Goal: Communication & Community: Answer question/provide support

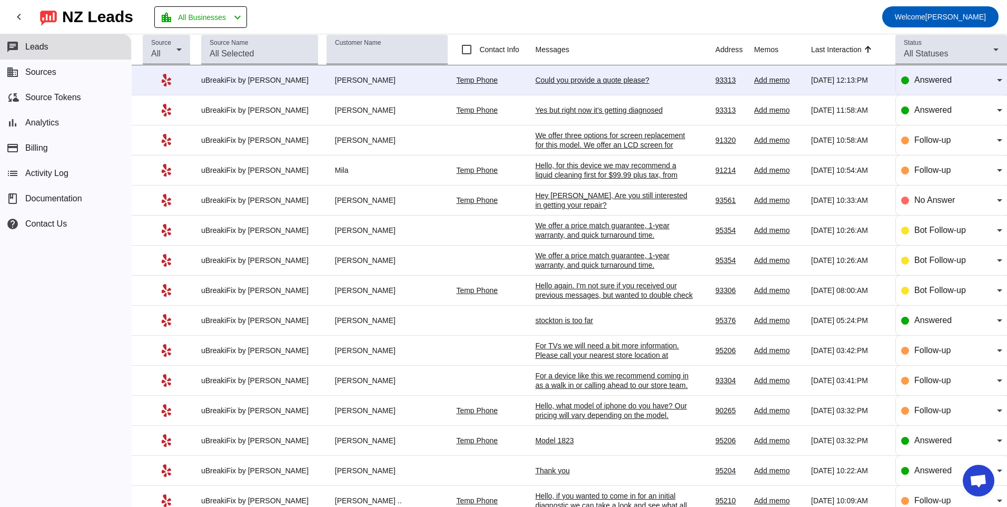
click at [575, 78] on div "Could you provide a quote please?" at bounding box center [614, 79] width 158 height 9
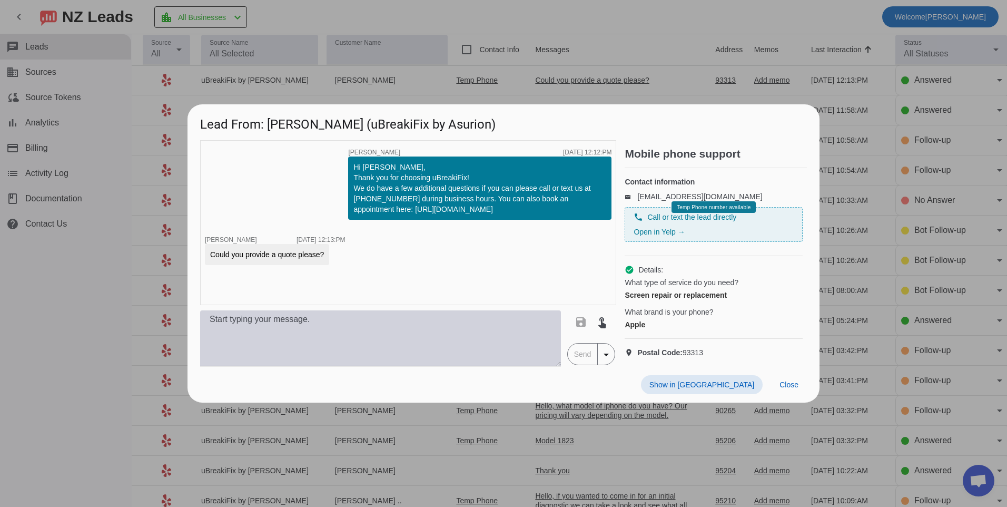
click at [410, 340] on textarea at bounding box center [380, 338] width 361 height 56
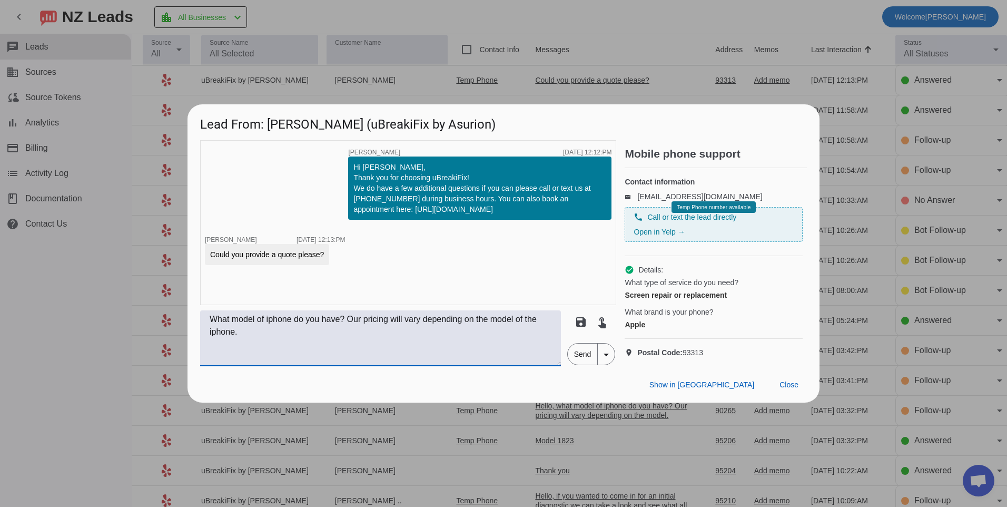
type textarea "What model of iphone do you have? Our pricing will vary depending on the model …"
click at [586, 360] on span "Send" at bounding box center [583, 353] width 30 height 21
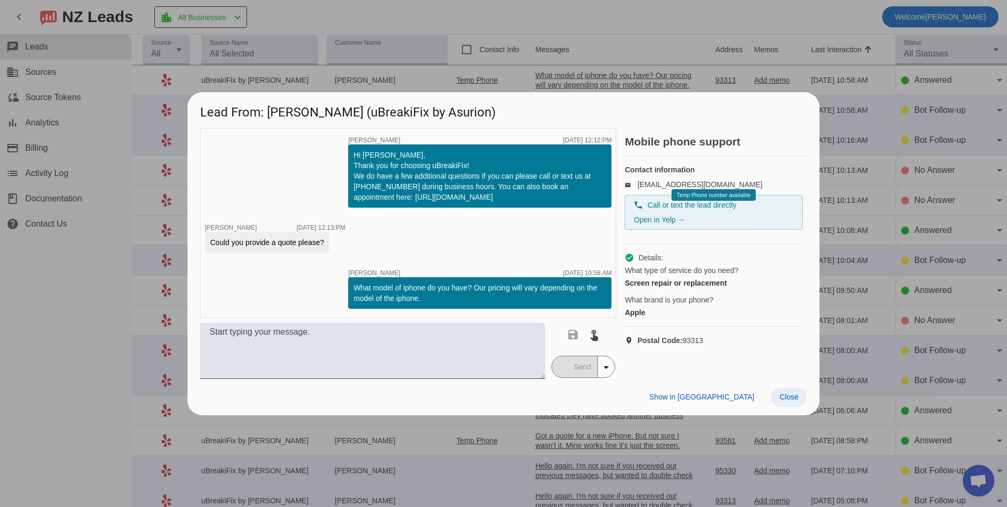
click at [797, 400] on span "Close" at bounding box center [789, 396] width 19 height 8
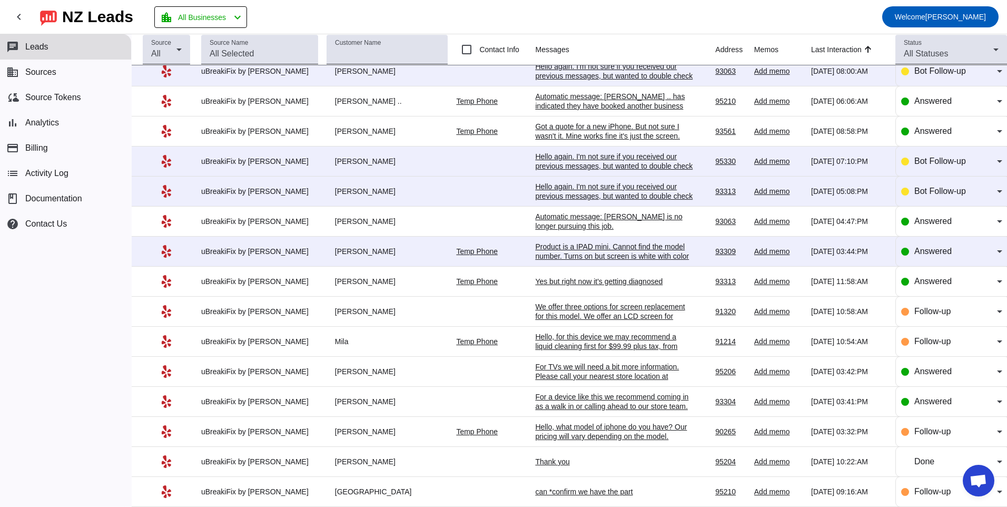
scroll to position [257, 0]
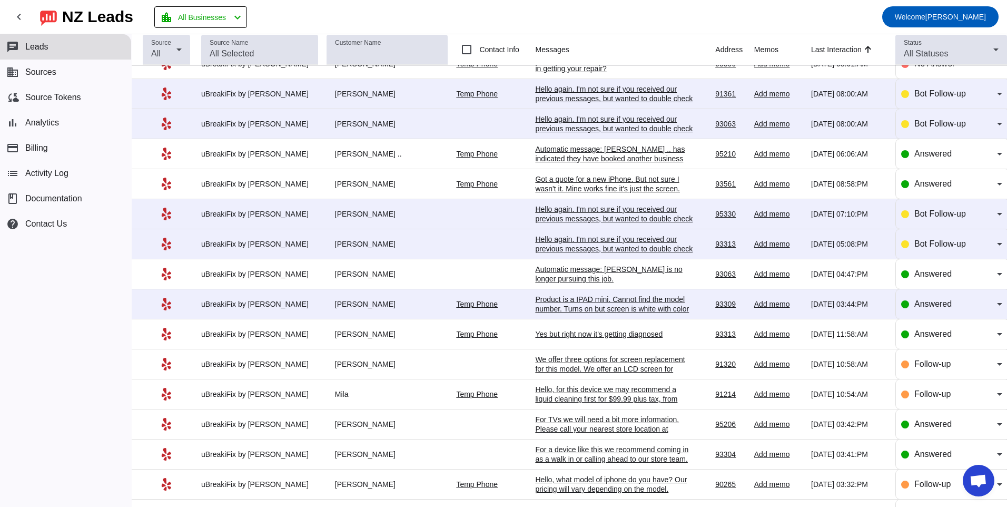
click at [610, 301] on div "Product is a IPAD mini. Cannot find the model number. Turns on but screen is wh…" at bounding box center [614, 313] width 158 height 38
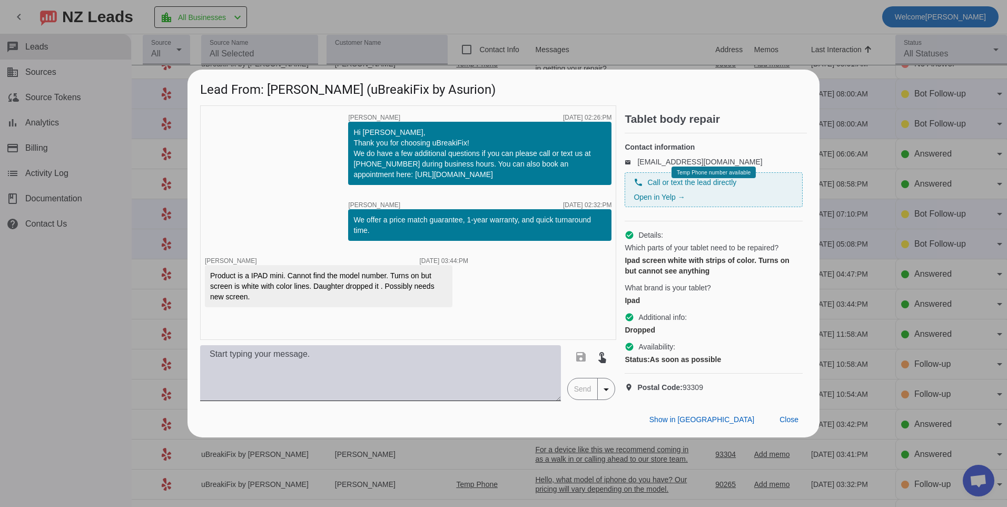
click at [444, 393] on textarea at bounding box center [380, 373] width 361 height 56
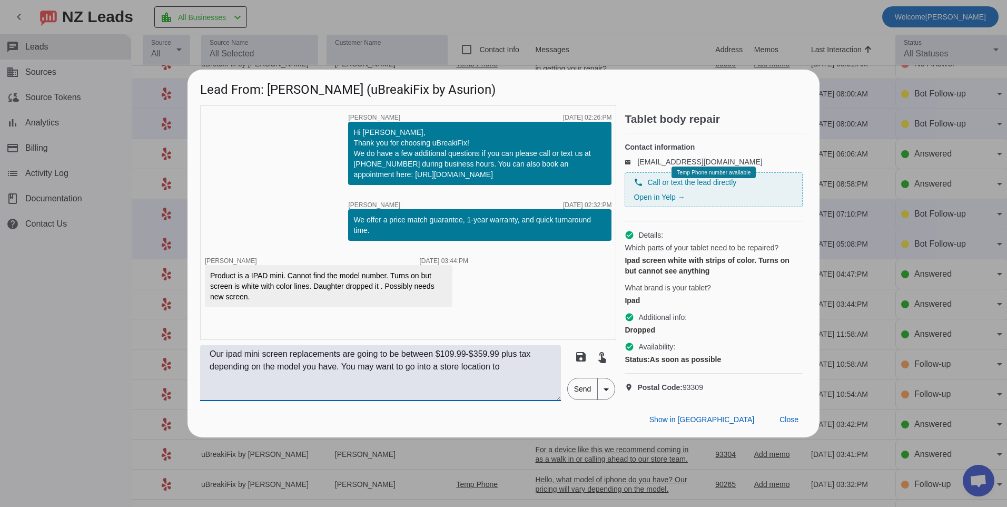
scroll to position [0, 0]
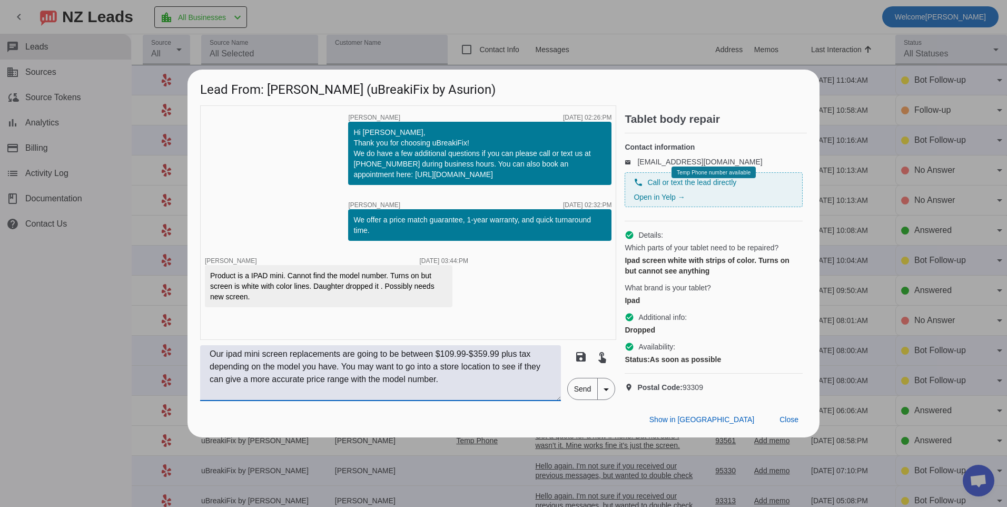
type textarea "Our ipad mini screen replacements are going to be between $109.99-$359.99 plus …"
click at [578, 399] on span "Send" at bounding box center [583, 388] width 30 height 21
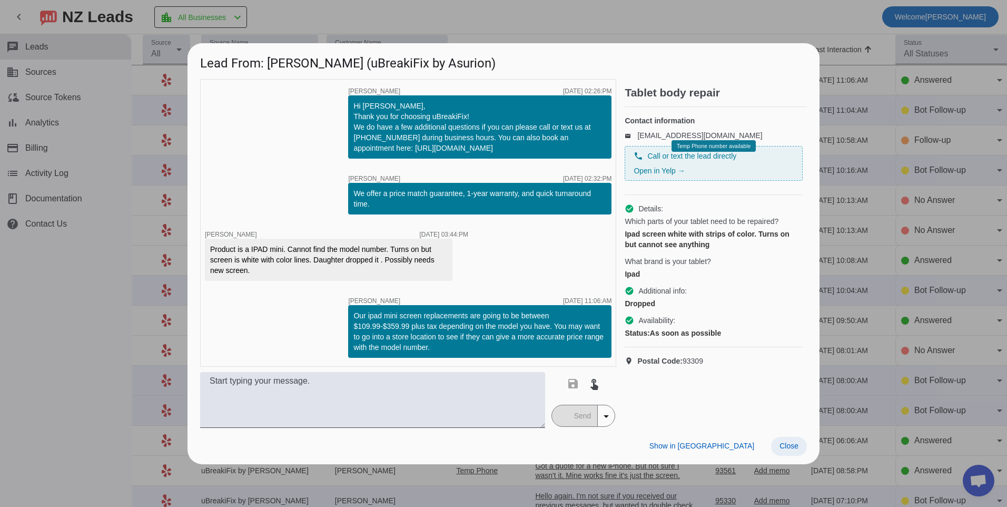
click at [789, 446] on span "Close" at bounding box center [789, 445] width 19 height 8
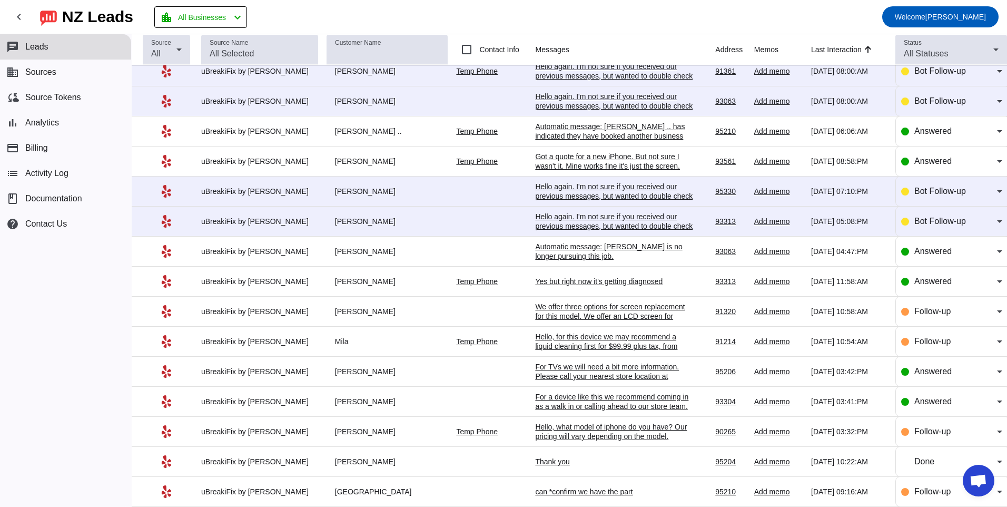
scroll to position [257, 0]
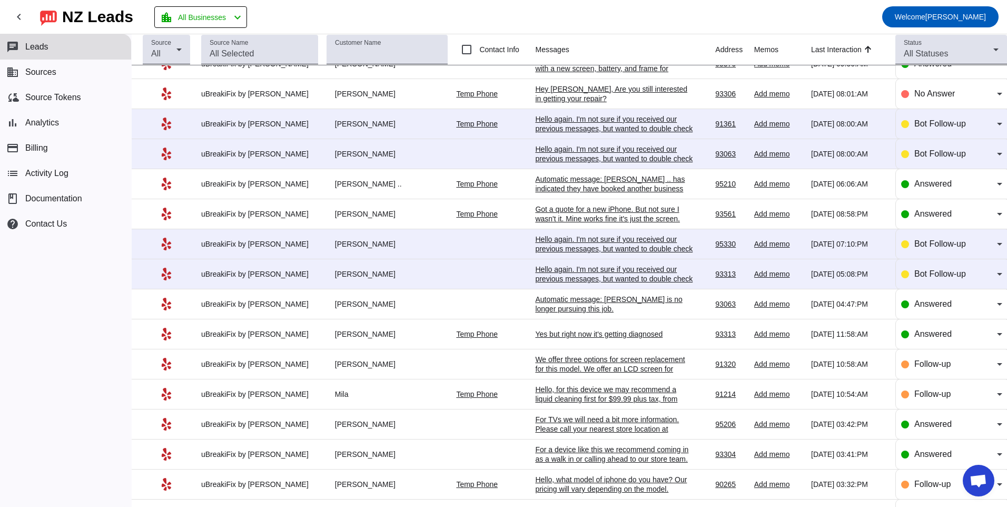
click at [585, 265] on div "Hello again. I'm not sure if you received our previous messages, but wanted to …" at bounding box center [614, 278] width 158 height 28
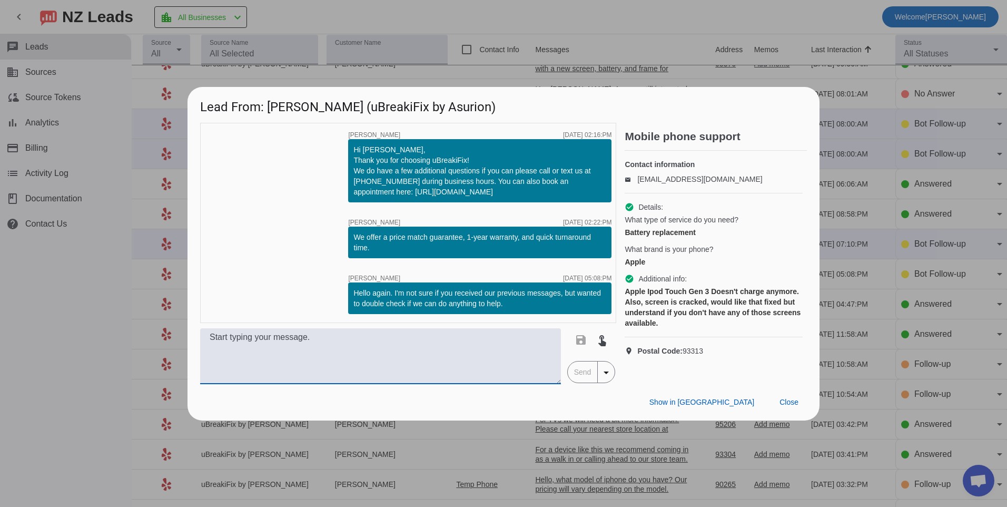
click at [330, 353] on textarea at bounding box center [380, 356] width 361 height 56
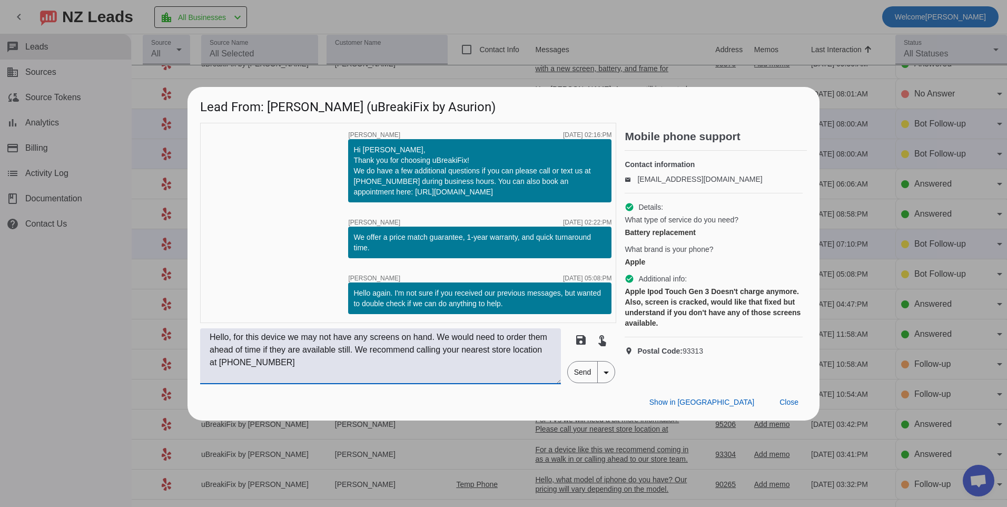
type textarea "Hello, for this device we may not have any screens on hand. We would need to or…"
click at [575, 368] on span "Send" at bounding box center [583, 371] width 30 height 21
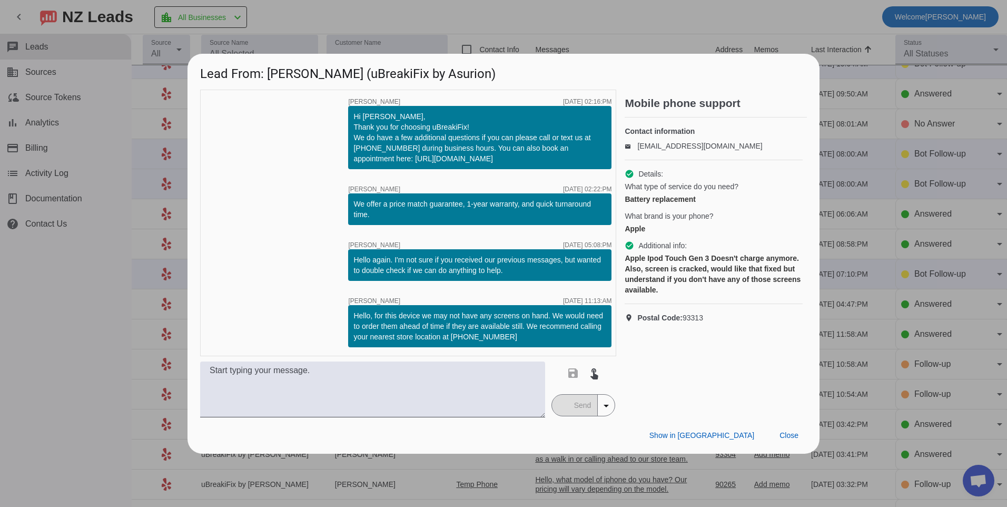
scroll to position [0, 0]
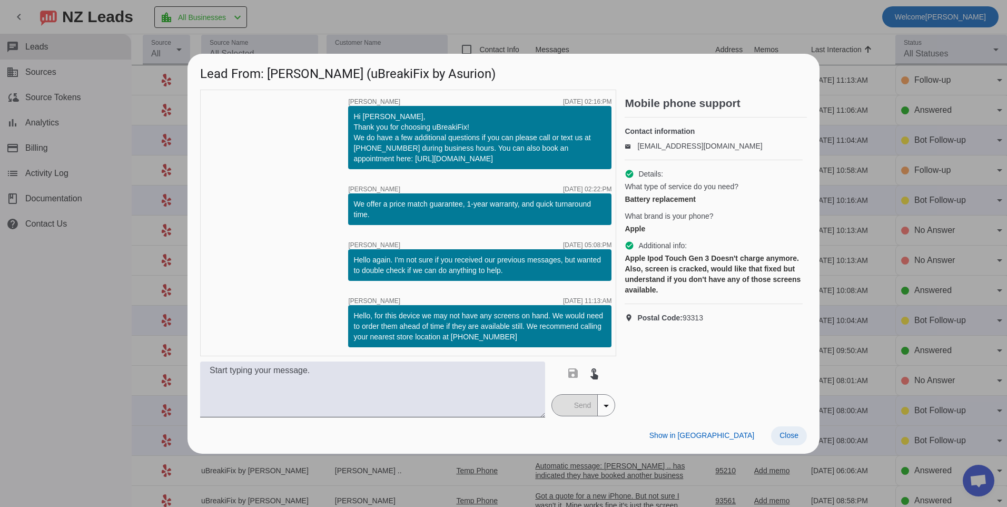
click at [799, 436] on span at bounding box center [789, 435] width 36 height 19
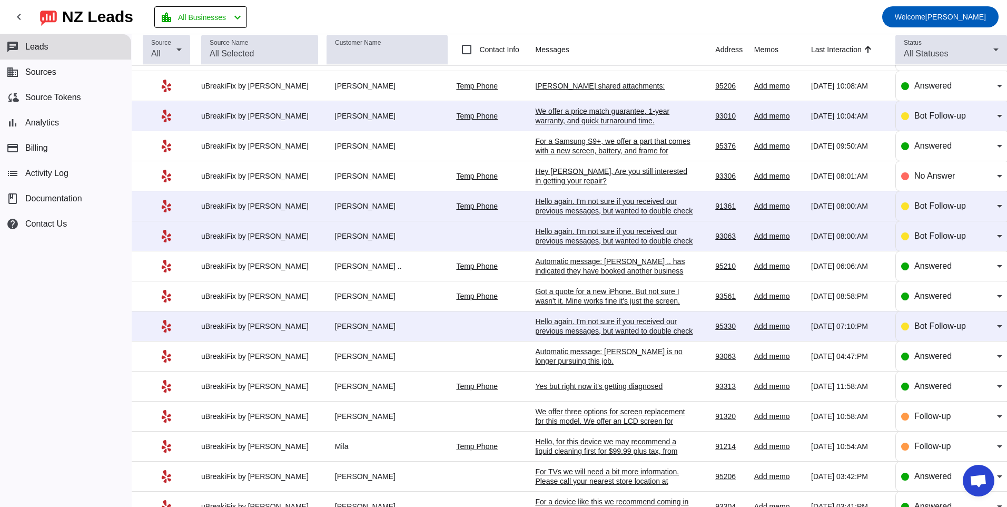
scroll to position [211, 0]
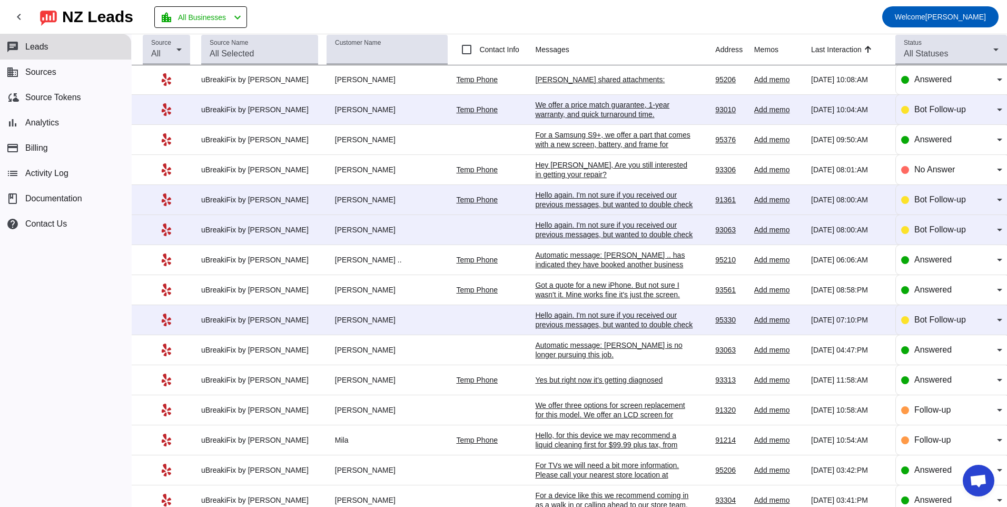
click at [570, 318] on div "Hello again. I'm not sure if you received our previous messages, but wanted to …" at bounding box center [614, 324] width 158 height 28
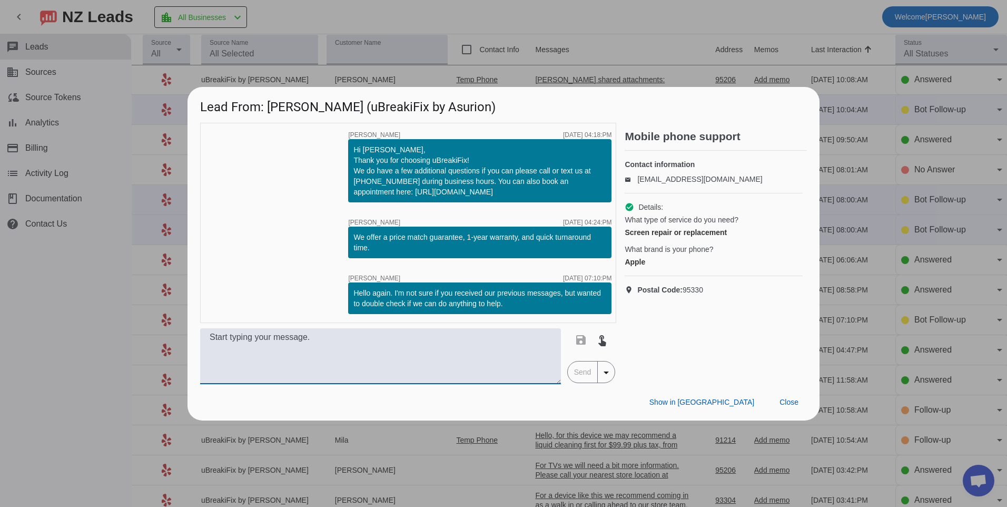
click at [428, 348] on textarea at bounding box center [380, 356] width 361 height 56
type textarea "H"
type textarea "What model of iphone do you have? We can provide pricing with more model inform…"
click at [581, 376] on span "Send" at bounding box center [583, 371] width 30 height 21
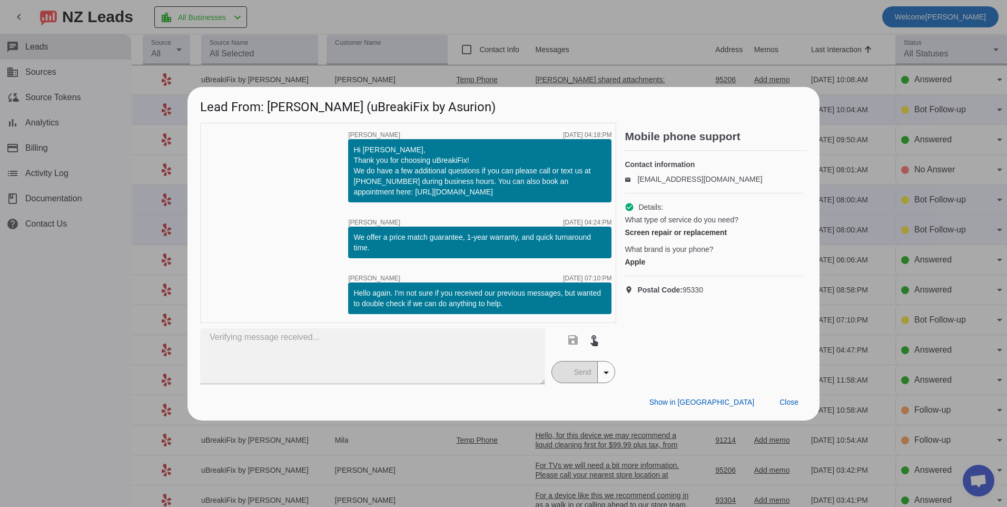
scroll to position [0, 0]
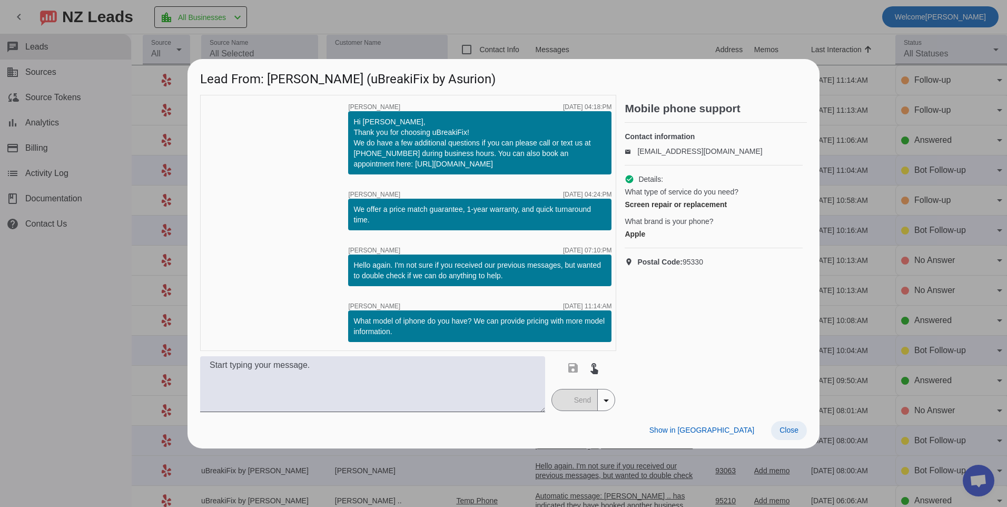
click at [790, 432] on span "Close" at bounding box center [789, 430] width 19 height 8
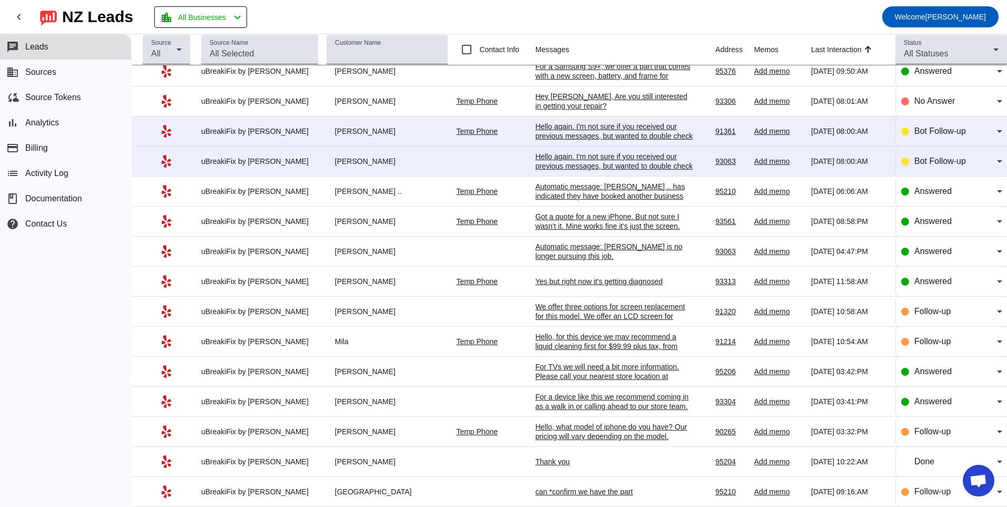
scroll to position [257, 0]
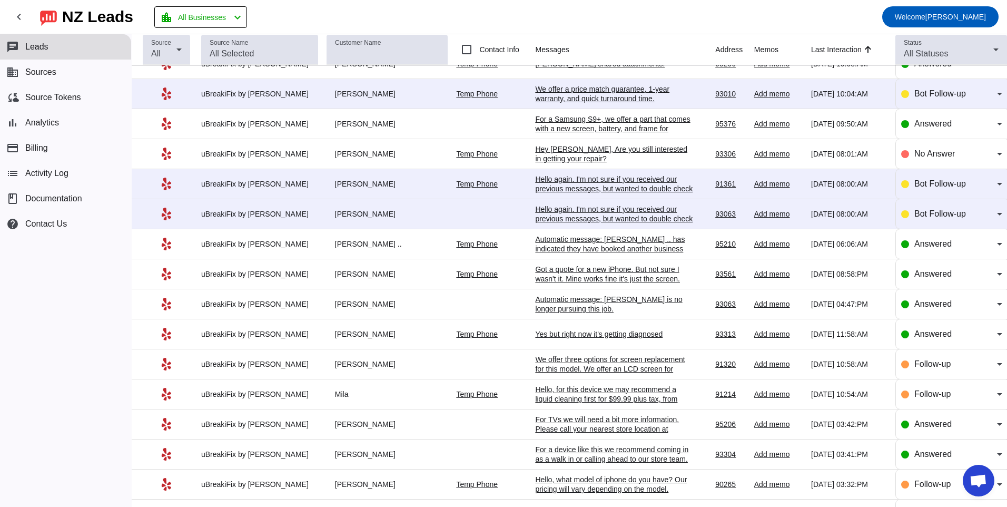
click at [568, 211] on div "Hello again. I'm not sure if you received our previous messages, but wanted to …" at bounding box center [614, 218] width 158 height 28
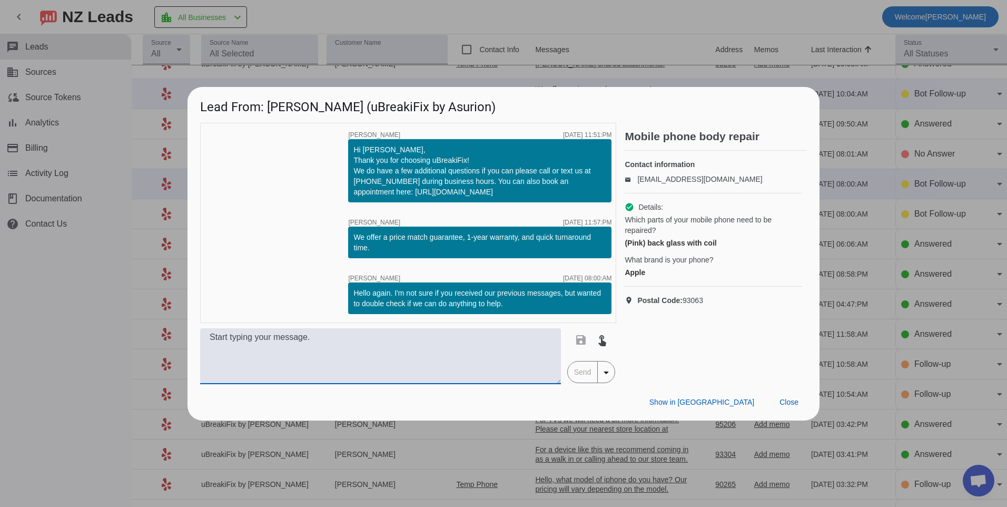
click at [447, 343] on textarea at bounding box center [380, 356] width 361 height 56
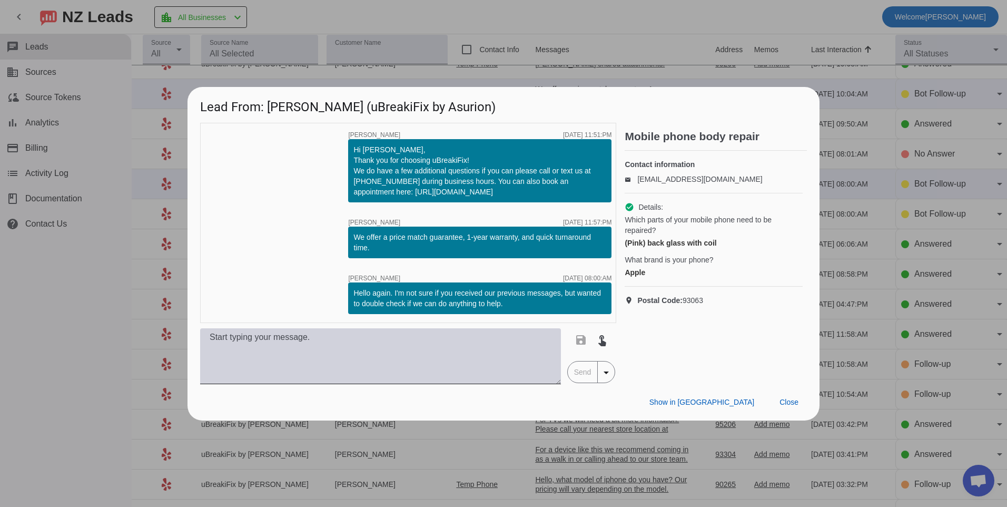
click at [301, 353] on textarea at bounding box center [380, 356] width 361 height 56
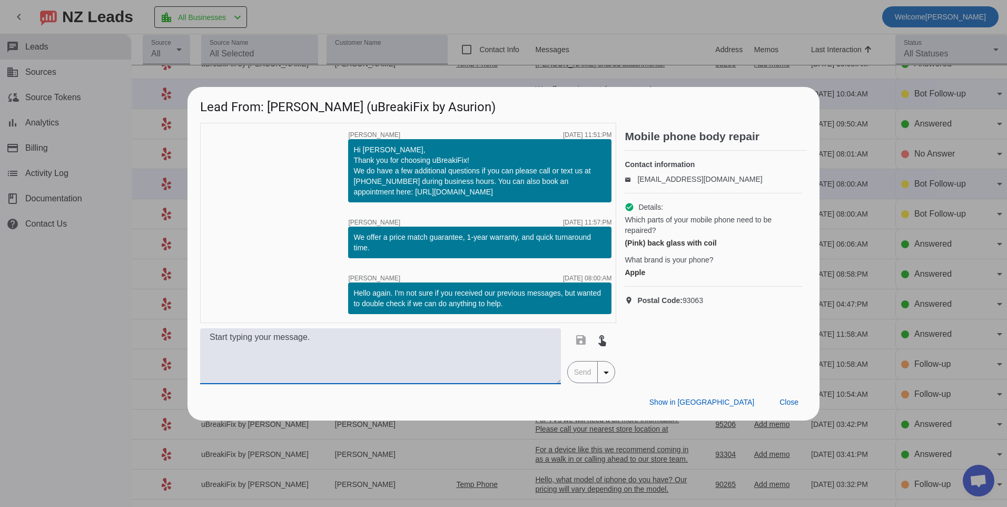
click at [367, 357] on textarea at bounding box center [380, 356] width 361 height 56
type textarea "Hello, what model of phone do you have? We can provide more pricing information…"
click at [570, 370] on span "Send" at bounding box center [583, 371] width 30 height 21
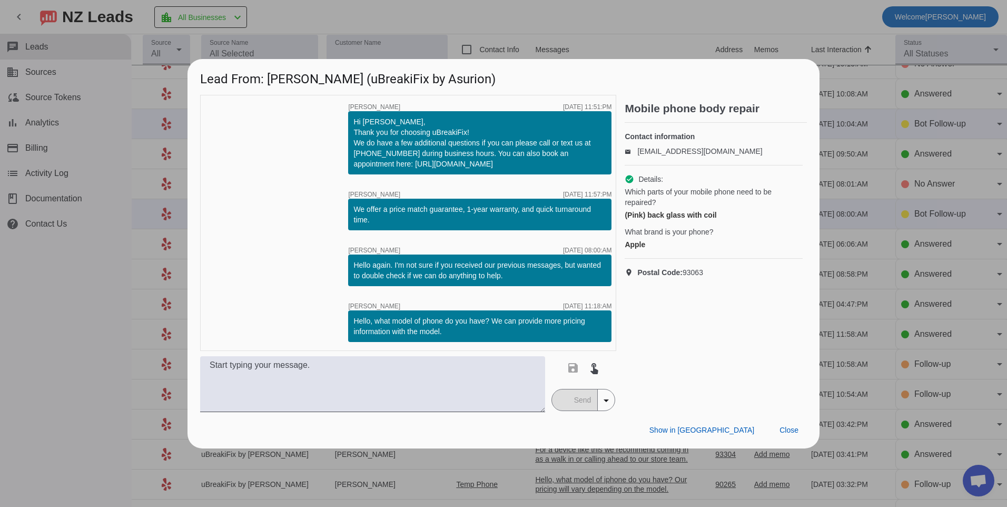
scroll to position [0, 0]
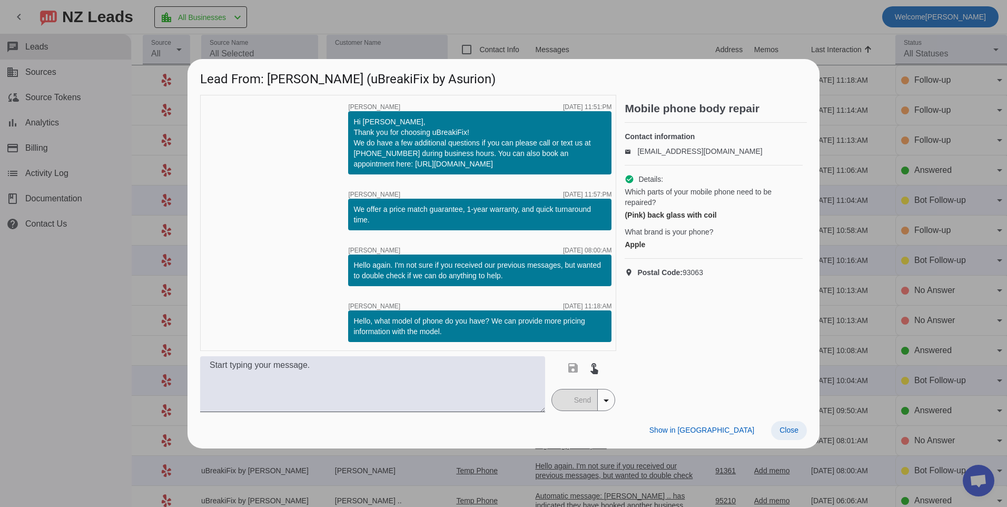
click at [782, 436] on span at bounding box center [789, 430] width 36 height 19
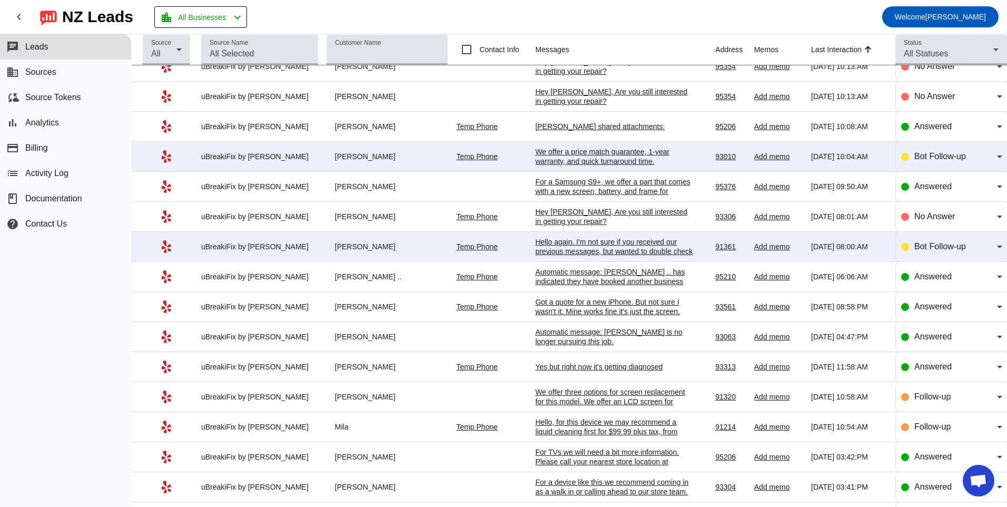
scroll to position [211, 0]
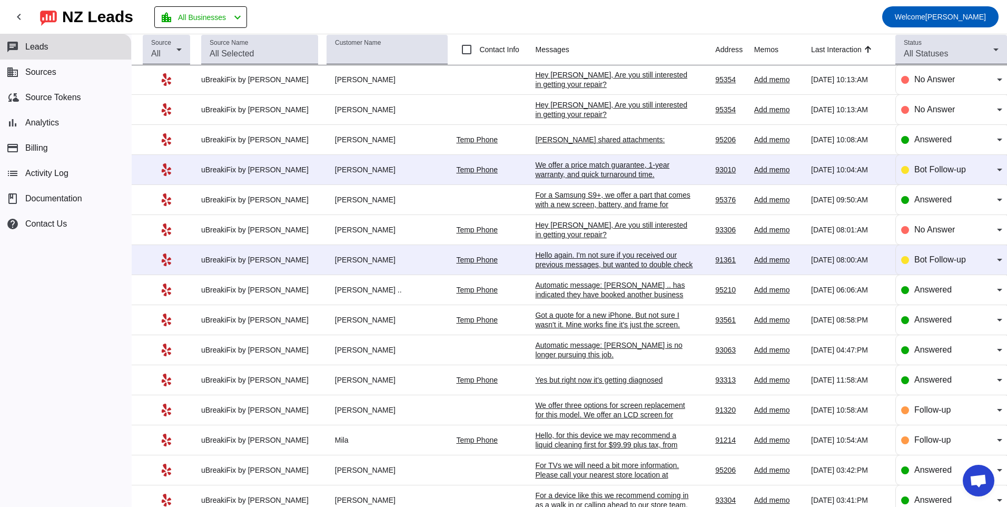
click at [573, 258] on div "Hello again. I'm not sure if you received our previous messages, but wanted to …" at bounding box center [614, 264] width 158 height 28
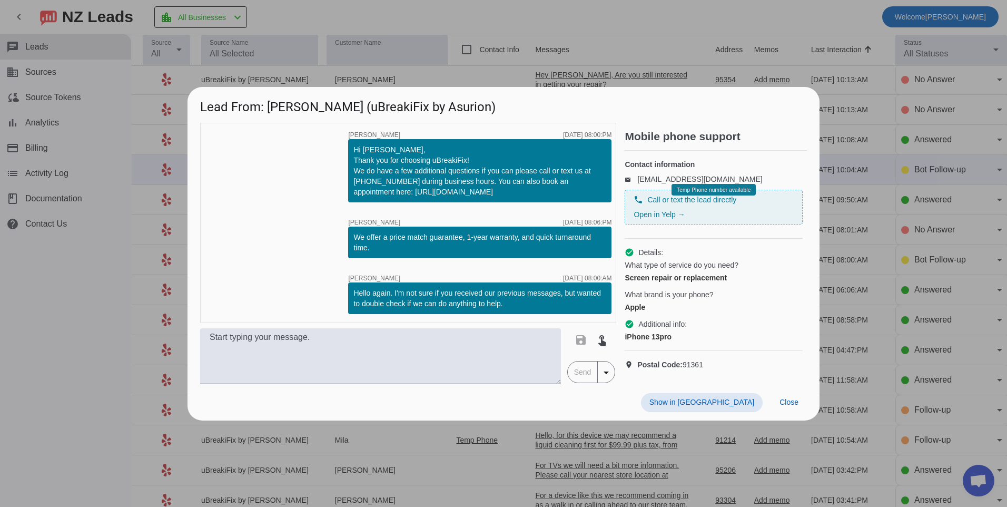
scroll to position [0, 0]
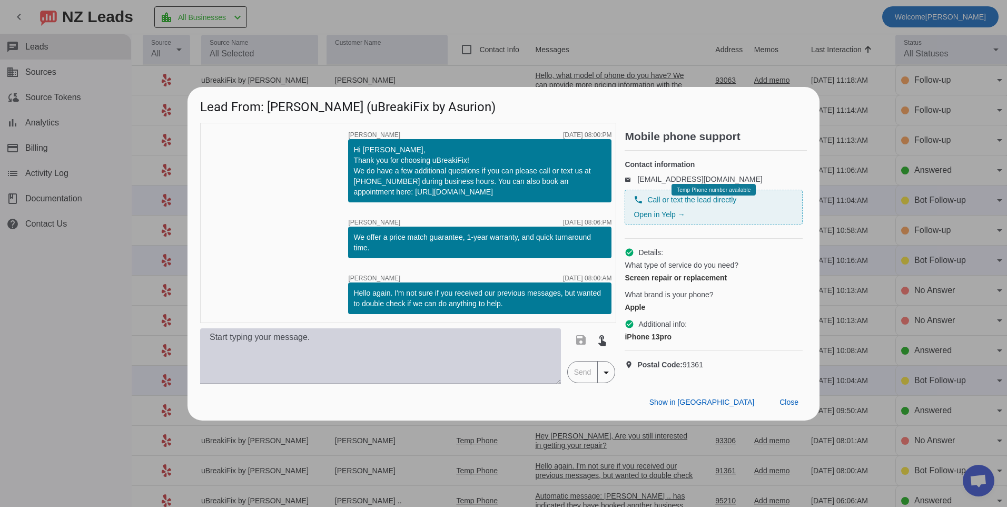
click at [483, 359] on textarea at bounding box center [380, 356] width 361 height 56
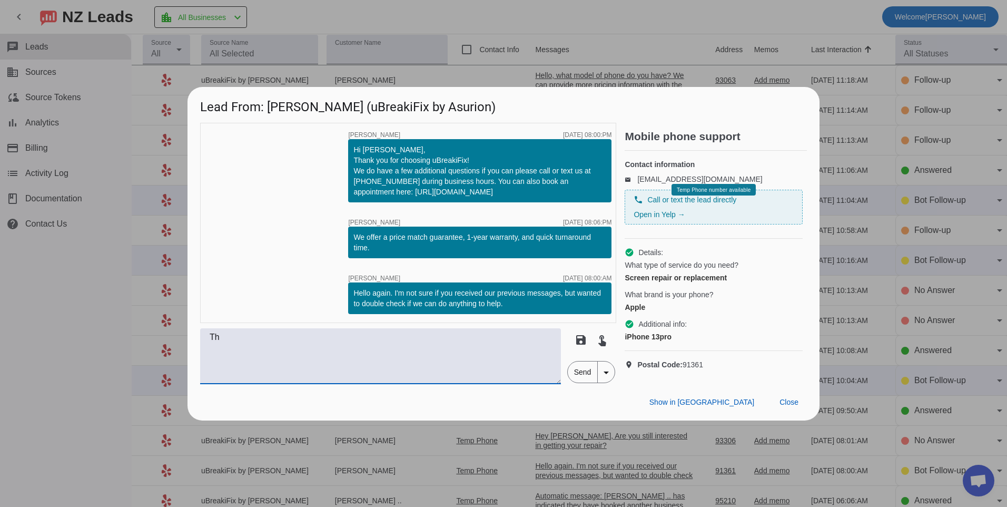
type textarea "T"
type textarea "h"
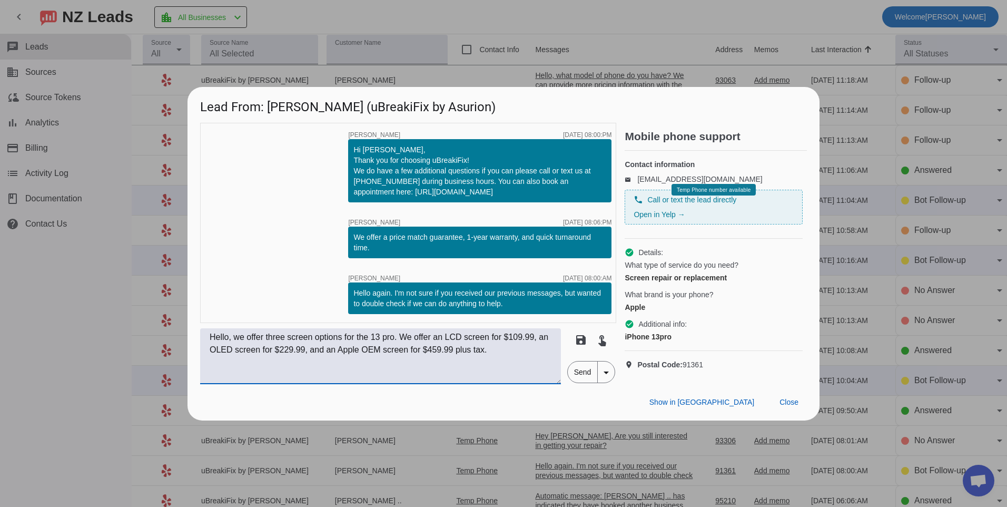
type textarea "Hello, we offer three screen options for the 13 pro. We offer an LCD screen for…"
click at [573, 379] on span "Send" at bounding box center [583, 371] width 30 height 21
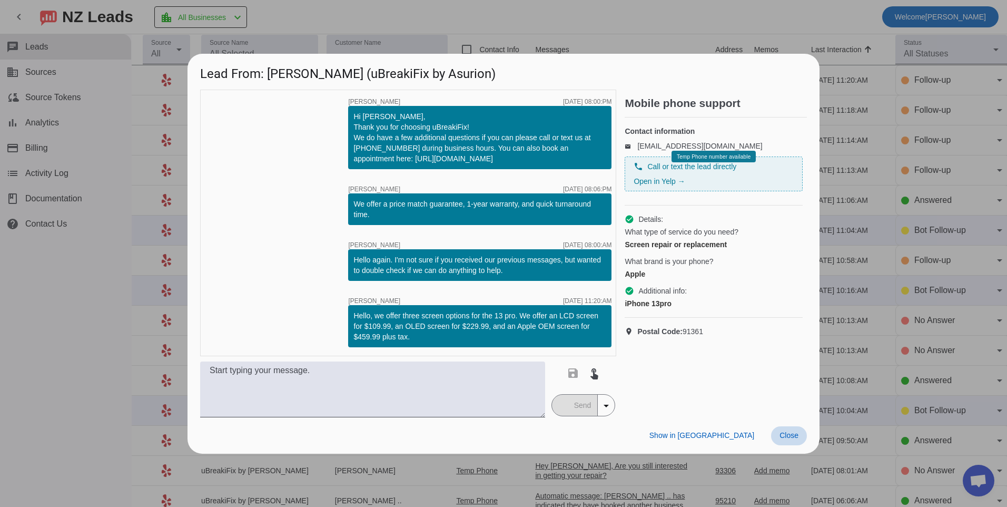
click at [782, 434] on span "Close" at bounding box center [789, 435] width 19 height 8
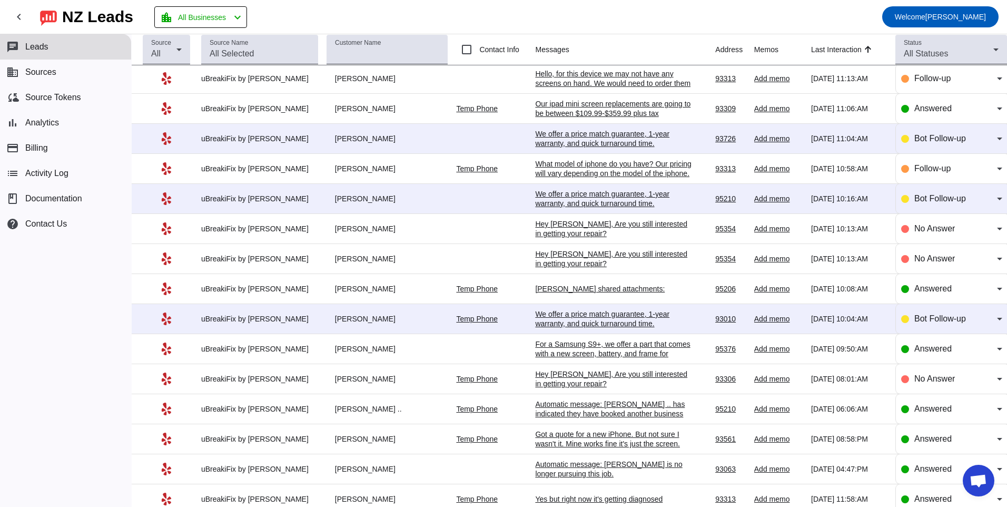
scroll to position [49, 0]
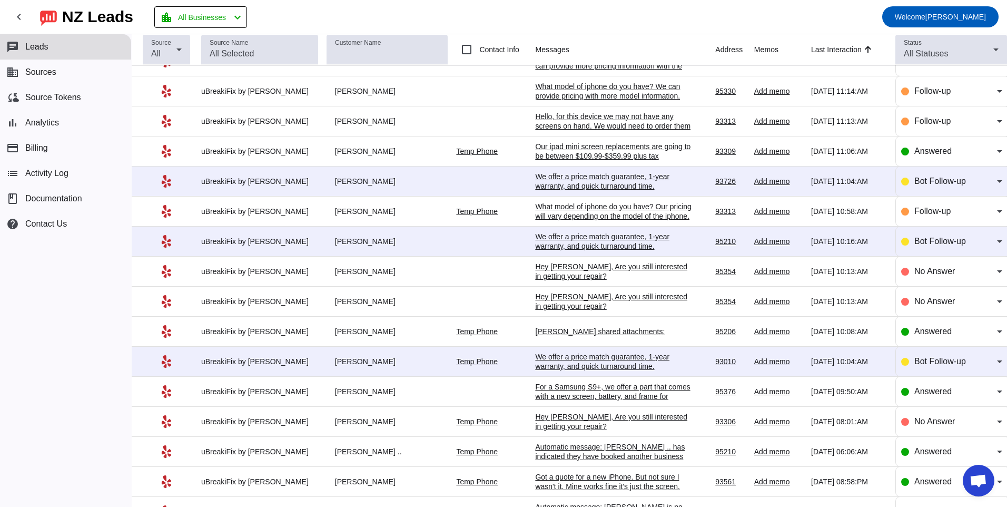
click at [612, 364] on div "We offer a price match guarantee, 1-year warranty, and quick turnaround time.​" at bounding box center [614, 361] width 158 height 19
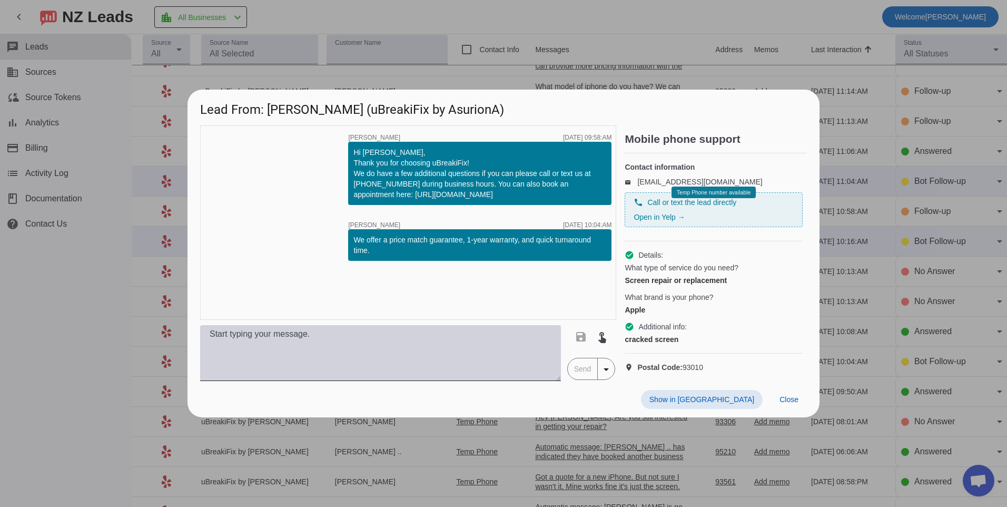
click at [484, 357] on textarea at bounding box center [380, 353] width 361 height 56
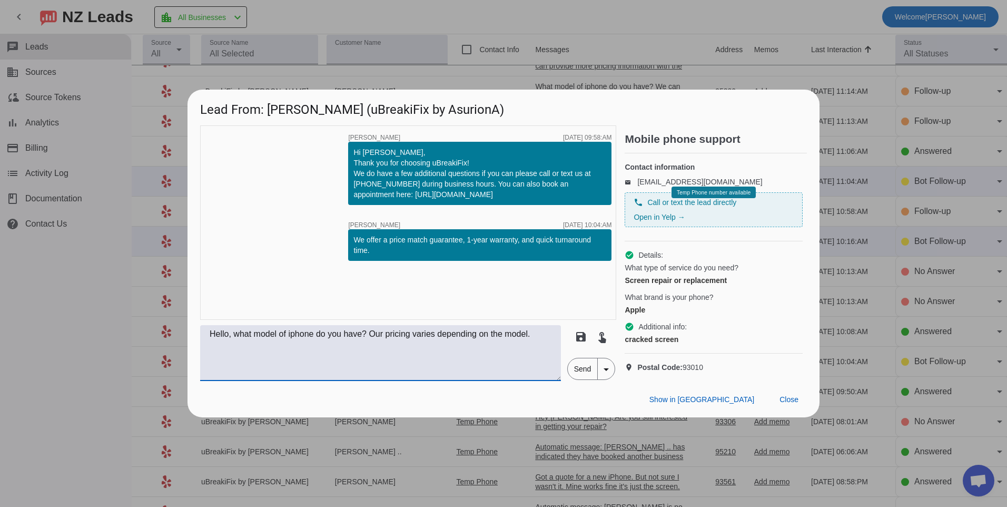
type textarea "Hello, what model of iphone do you have? Our pricing varies depending on the mo…"
click at [579, 379] on span "Send" at bounding box center [583, 368] width 30 height 21
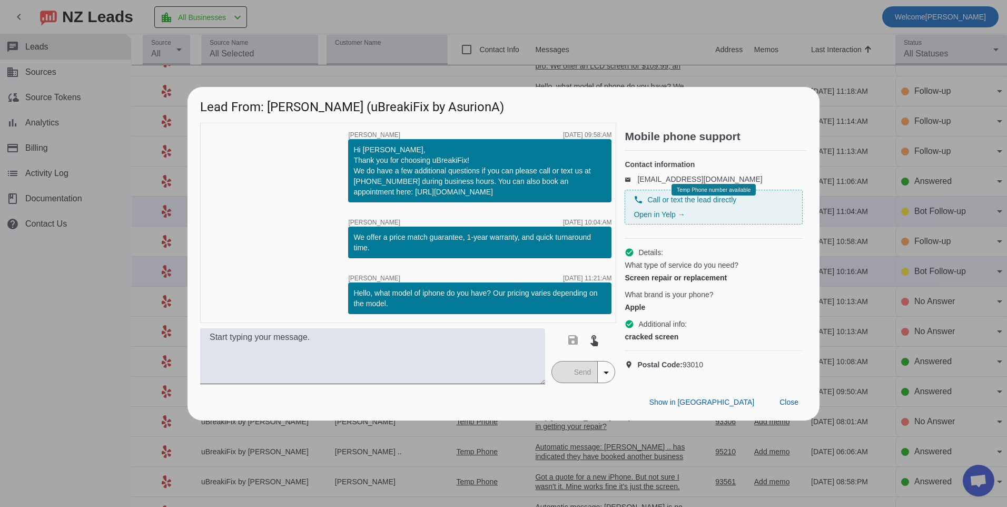
scroll to position [0, 0]
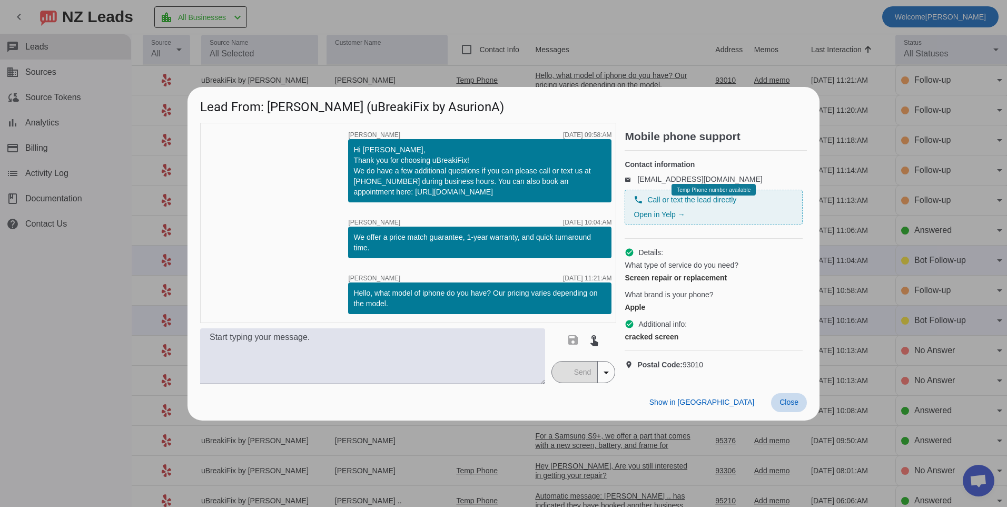
click at [791, 412] on span at bounding box center [789, 402] width 36 height 19
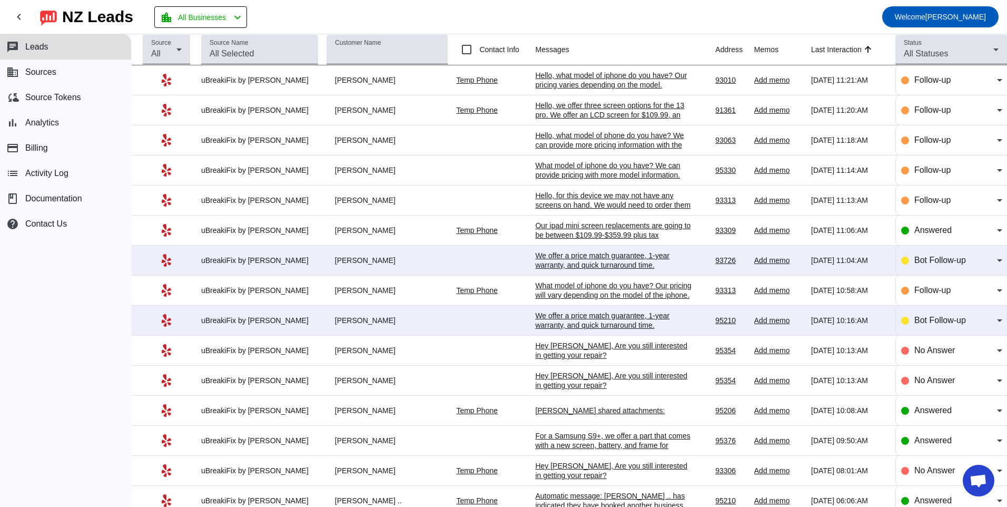
click at [547, 314] on div "We offer a price match guarantee, 1-year warranty, and quick turnaround time.​" at bounding box center [614, 320] width 158 height 19
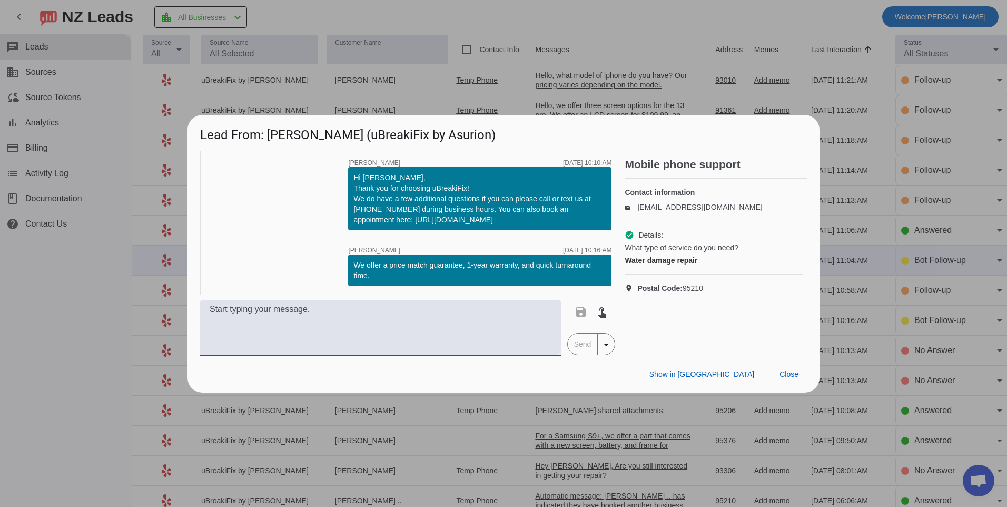
click at [391, 314] on textarea at bounding box center [380, 328] width 361 height 56
click at [393, 312] on textarea at bounding box center [380, 328] width 361 height 56
click at [292, 324] on textarea at bounding box center [380, 328] width 361 height 56
click at [286, 320] on textarea at bounding box center [380, 328] width 361 height 56
click at [371, 312] on textarea at bounding box center [380, 328] width 361 height 56
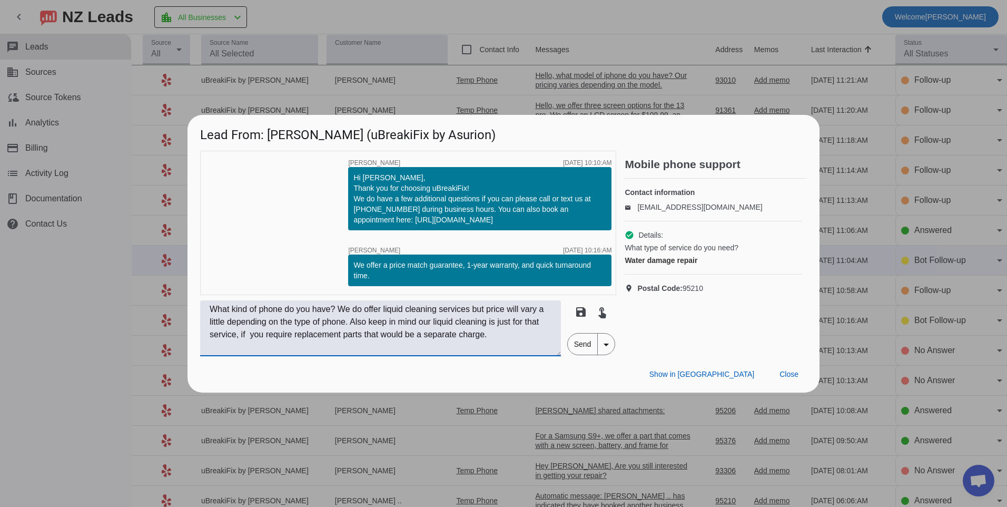
type textarea "What kind of phone do you have? We do offer liquid cleaning services but price …"
click at [588, 352] on span "Send" at bounding box center [583, 343] width 30 height 21
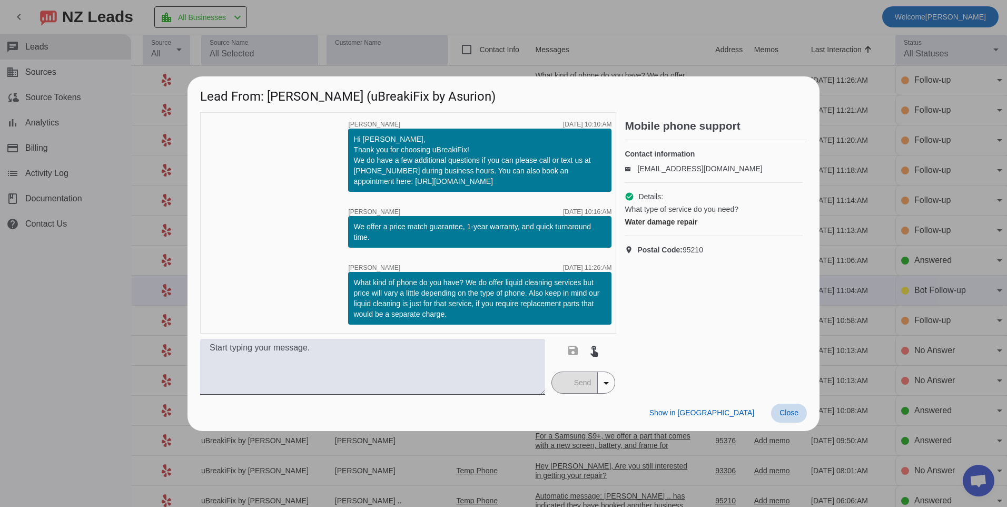
click at [802, 415] on span at bounding box center [789, 412] width 36 height 19
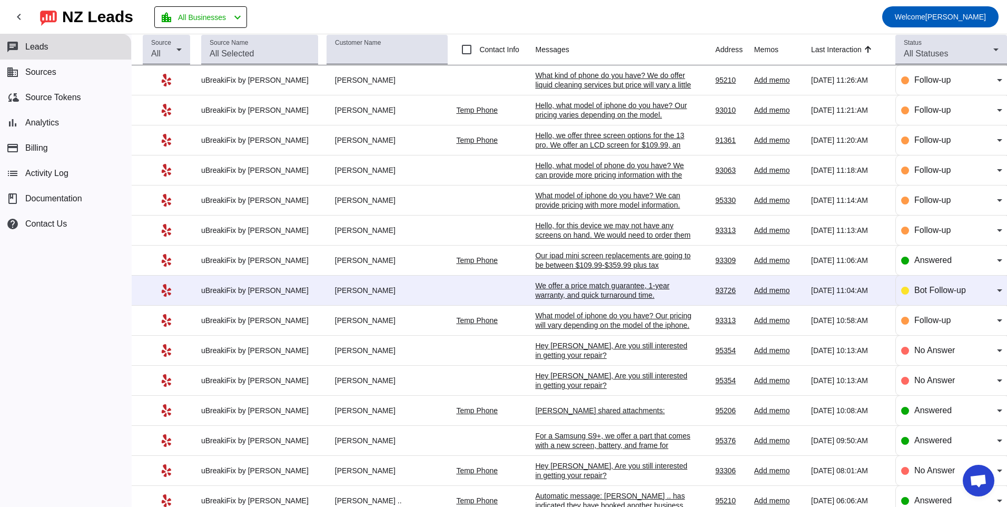
click at [584, 293] on div "We offer a price match guarantee, 1-year warranty, and quick turnaround time.​" at bounding box center [614, 290] width 158 height 19
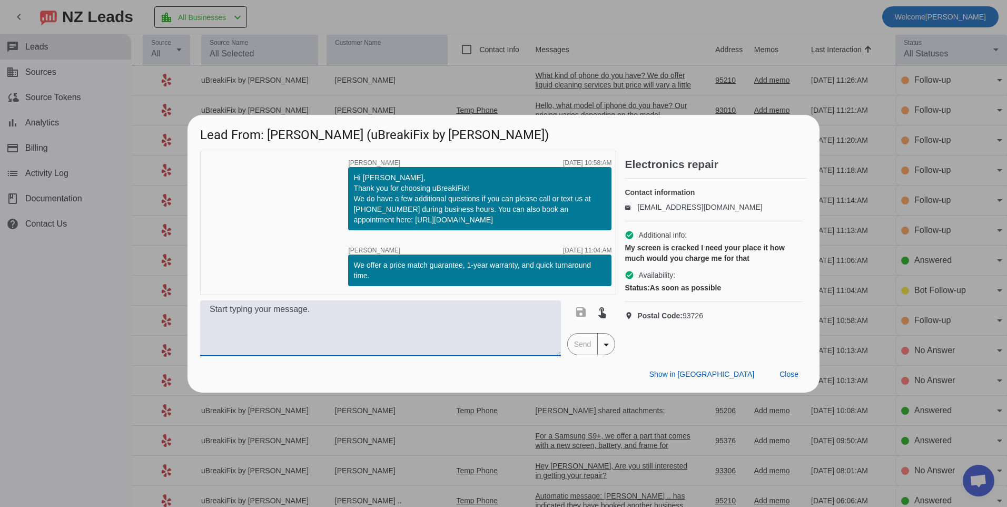
click at [448, 334] on textarea at bounding box center [380, 328] width 361 height 56
click at [397, 309] on textarea "What kind of device do you have? Screen" at bounding box center [380, 328] width 361 height 56
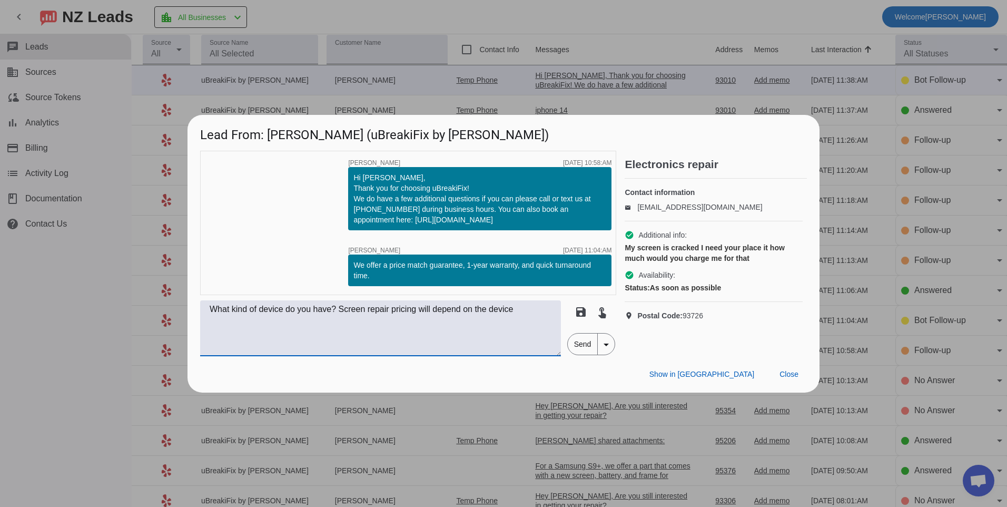
click at [527, 311] on textarea "What kind of device do you have? Screen repair pricing will depend on the device" at bounding box center [380, 328] width 361 height 56
type textarea "What kind of device do you have? Screen repair pricing will depend on the devic…"
click at [584, 343] on span "Send" at bounding box center [583, 343] width 30 height 21
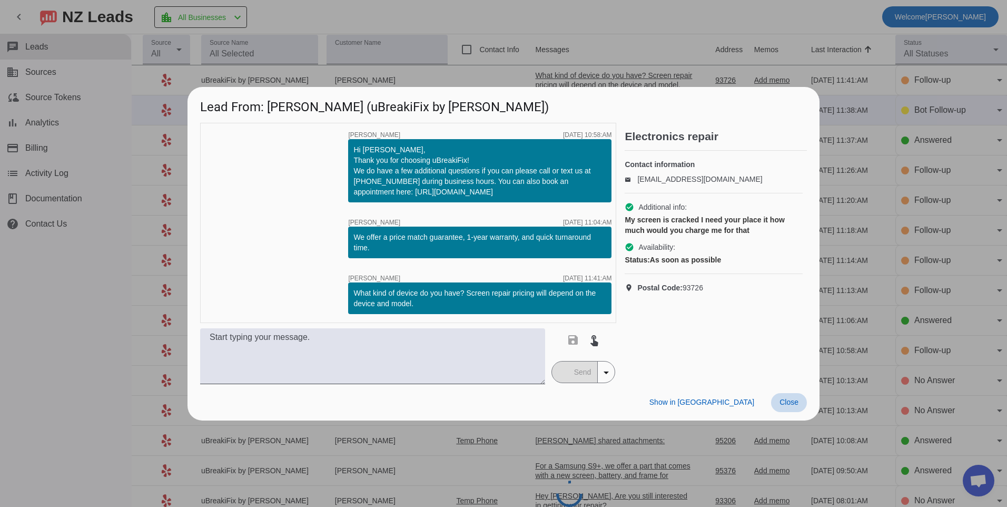
click at [786, 408] on span at bounding box center [789, 402] width 36 height 19
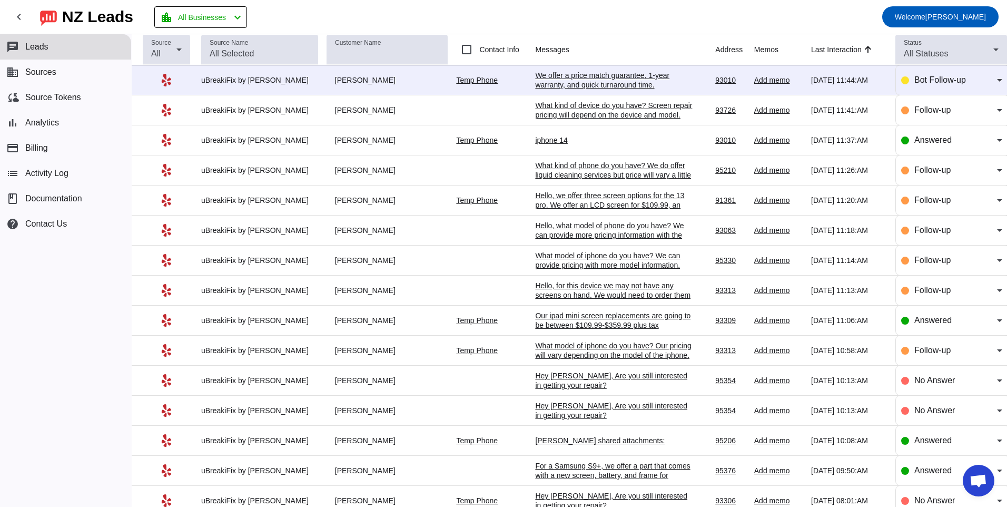
click at [613, 74] on div "We offer a price match guarantee, 1-year warranty, and quick turnaround time.​" at bounding box center [614, 80] width 158 height 19
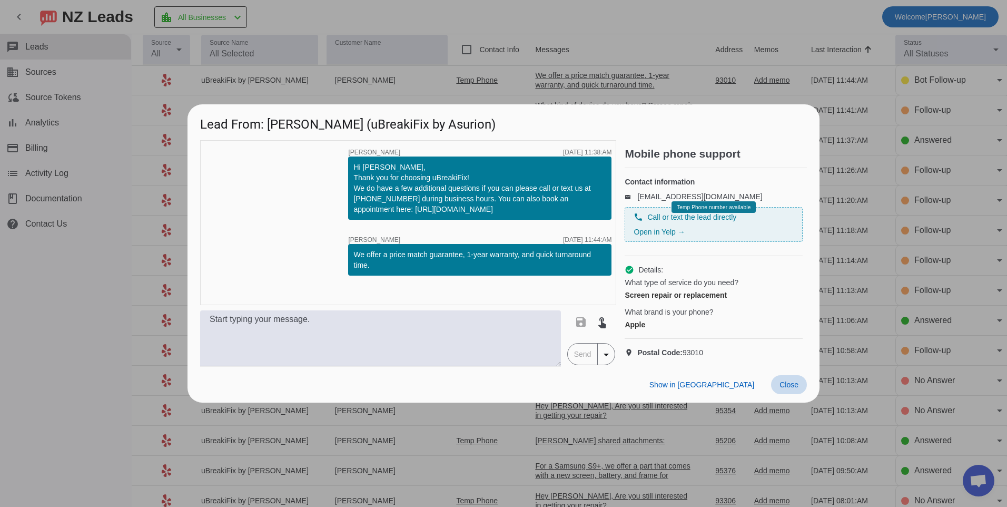
click at [793, 389] on span "Close" at bounding box center [789, 384] width 19 height 8
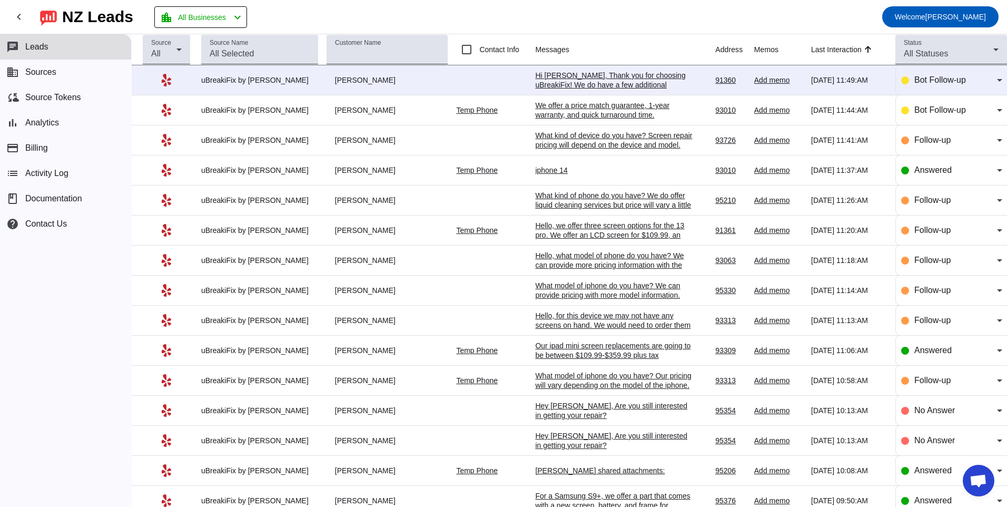
click at [584, 74] on div "Hi [PERSON_NAME], Thank you for choosing uBreakiFix! We do have a few additiona…" at bounding box center [614, 99] width 158 height 57
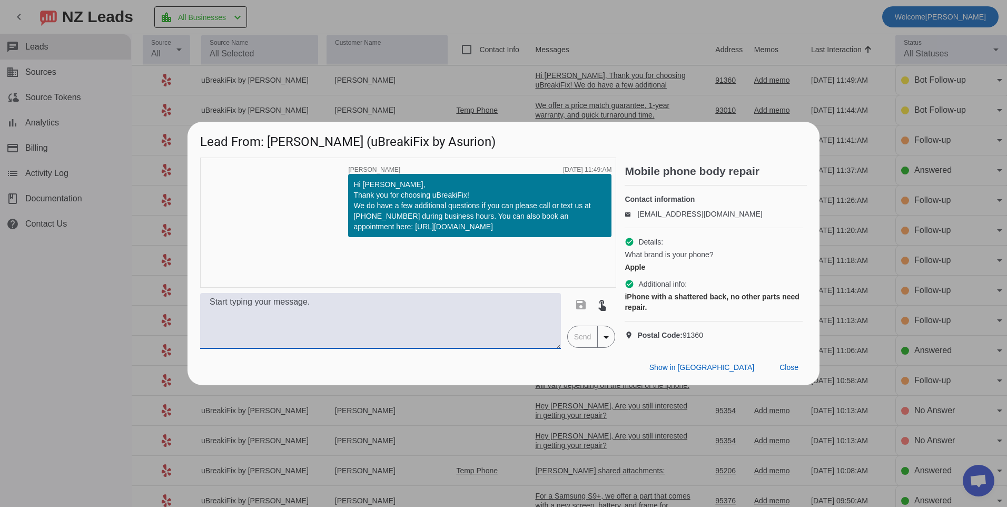
click at [475, 316] on textarea at bounding box center [380, 321] width 361 height 56
type textarea "Hello, what model of iphone do you have? Our pricing will vary depending on the…"
click at [588, 340] on span "Send" at bounding box center [583, 336] width 30 height 21
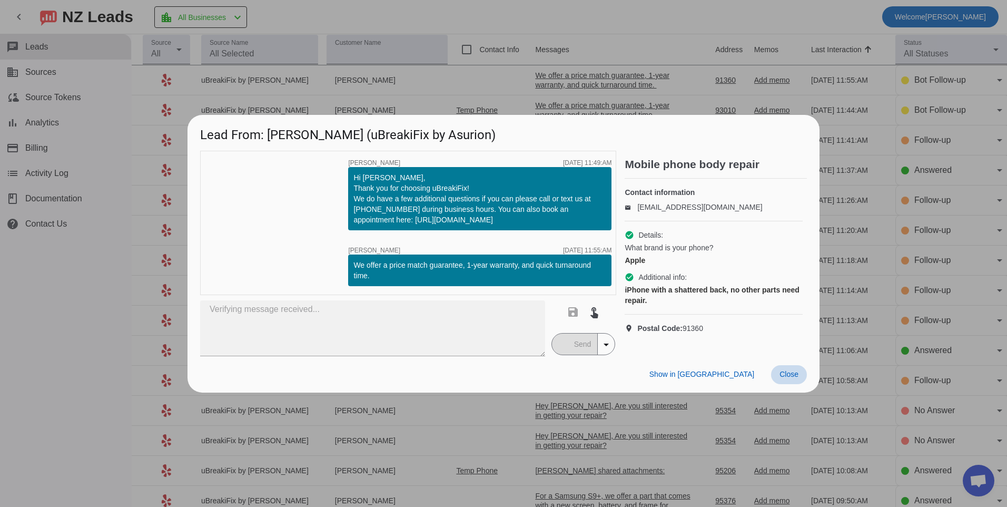
click at [802, 380] on span at bounding box center [789, 374] width 36 height 19
